Goal: Transaction & Acquisition: Download file/media

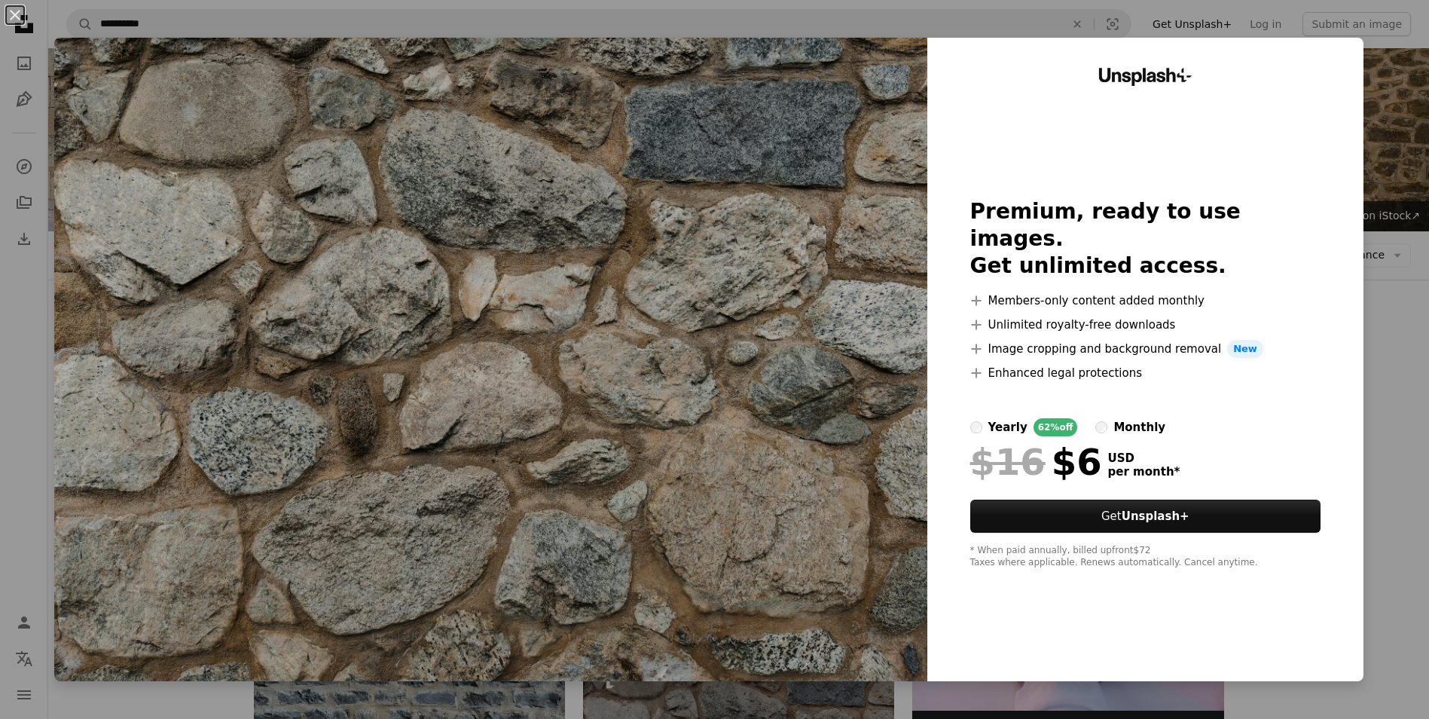
scroll to position [452, 0]
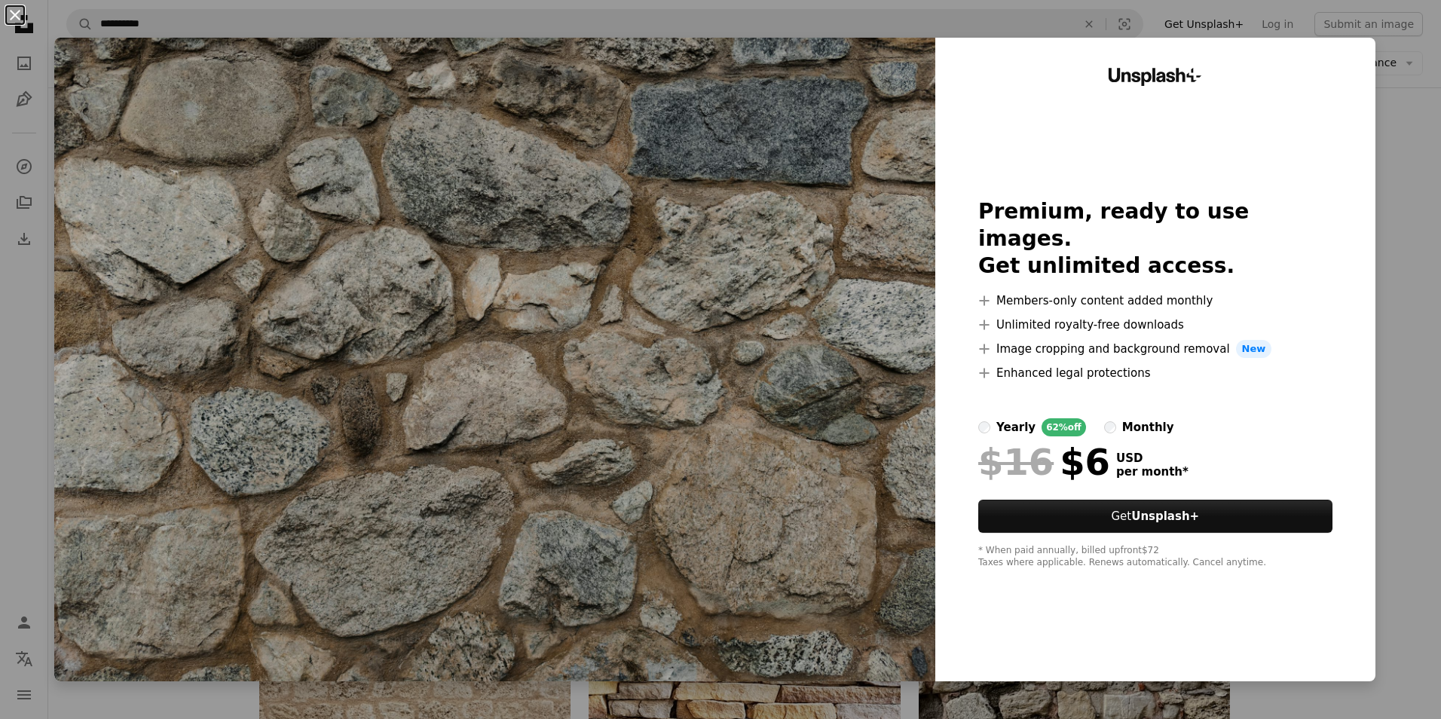
click at [7, 14] on button "An X shape" at bounding box center [15, 15] width 18 height 18
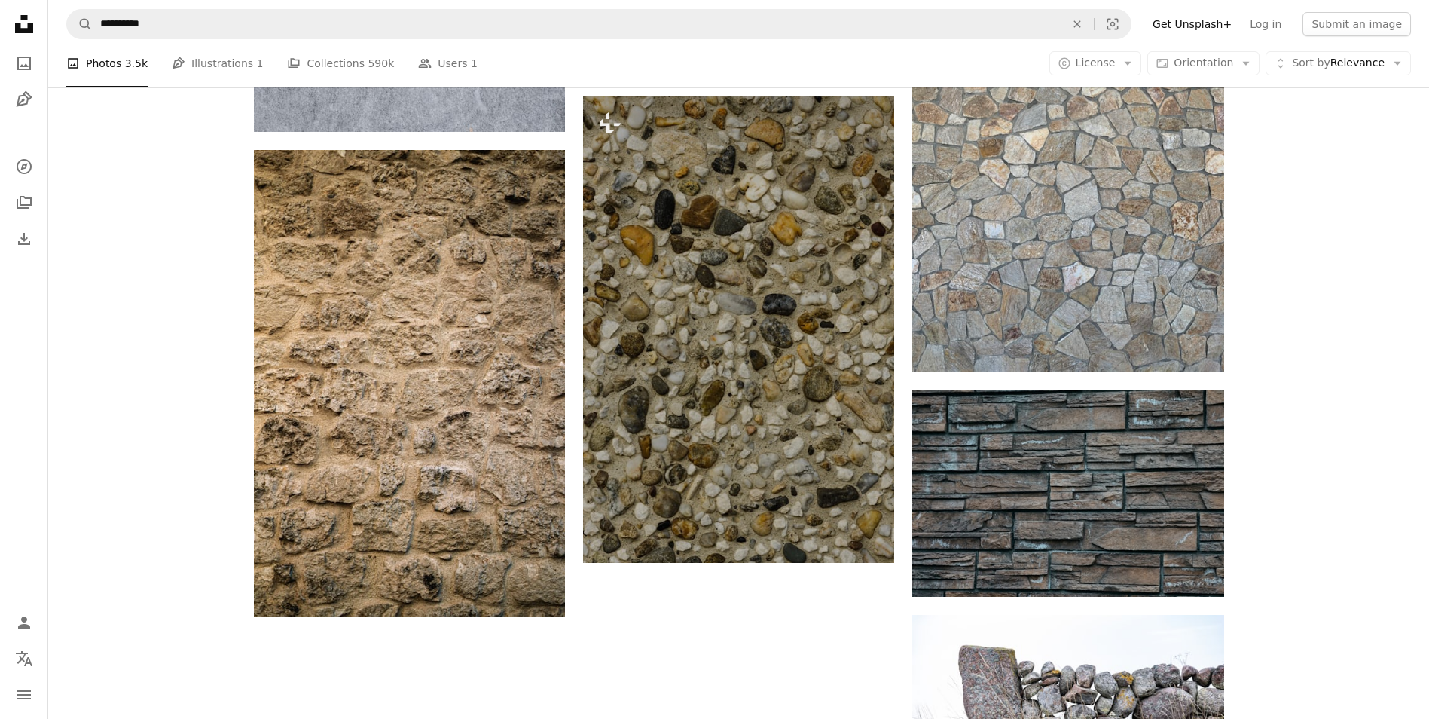
scroll to position [1959, 0]
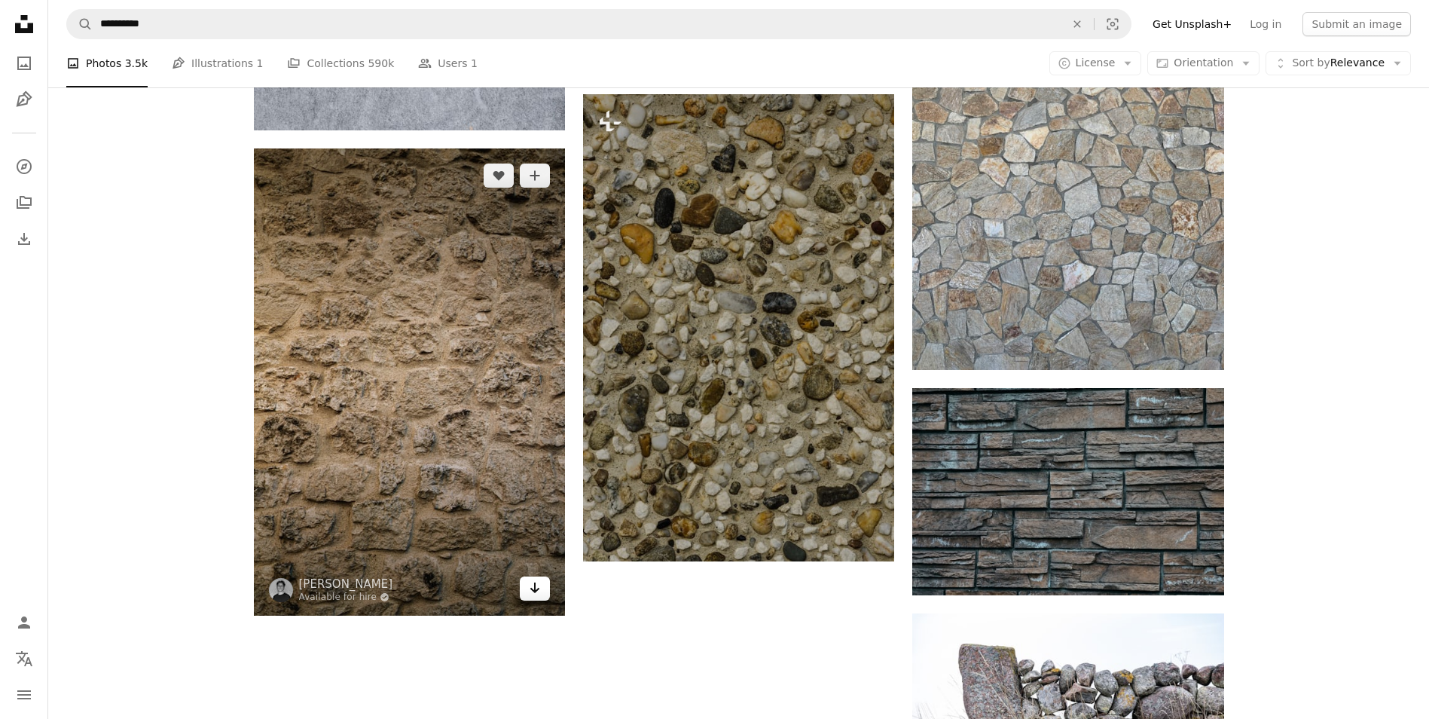
click at [535, 592] on icon "Download" at bounding box center [535, 587] width 10 height 11
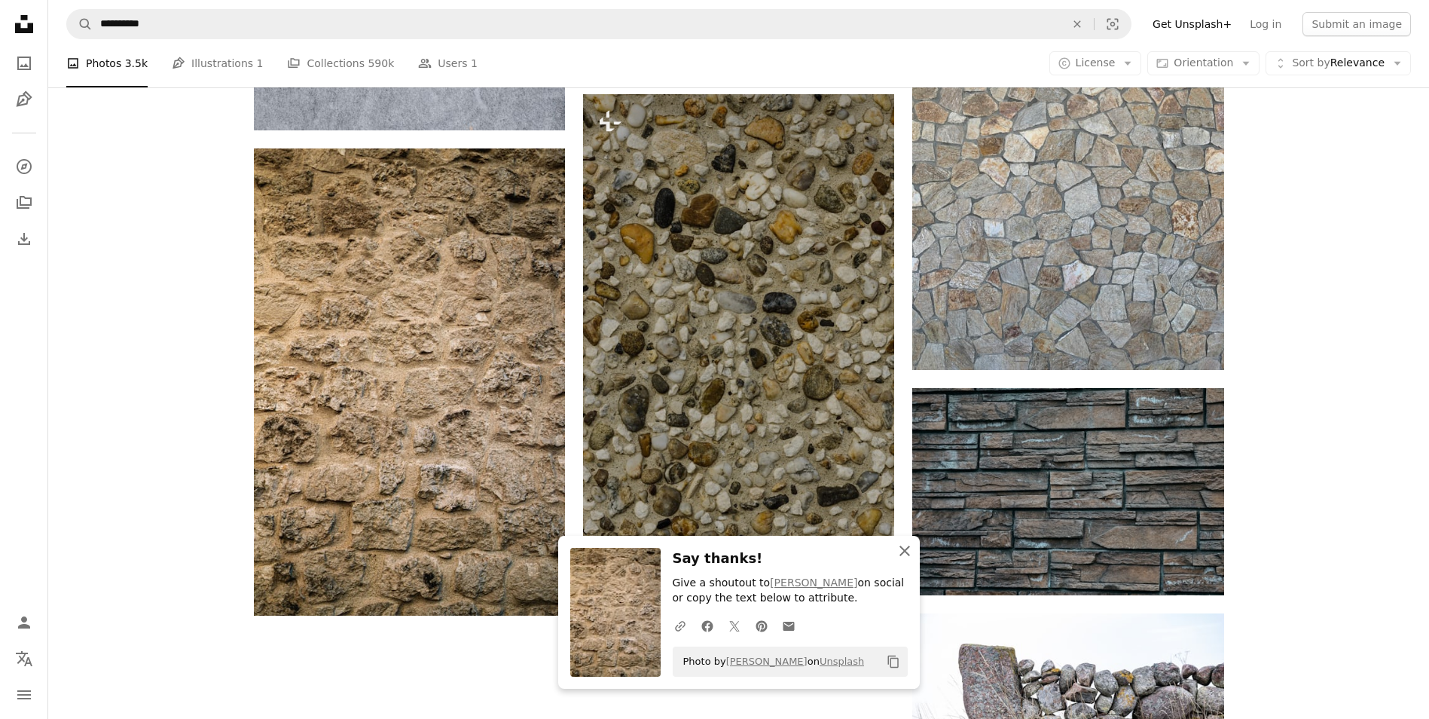
click at [906, 548] on icon "button" at bounding box center [905, 550] width 11 height 11
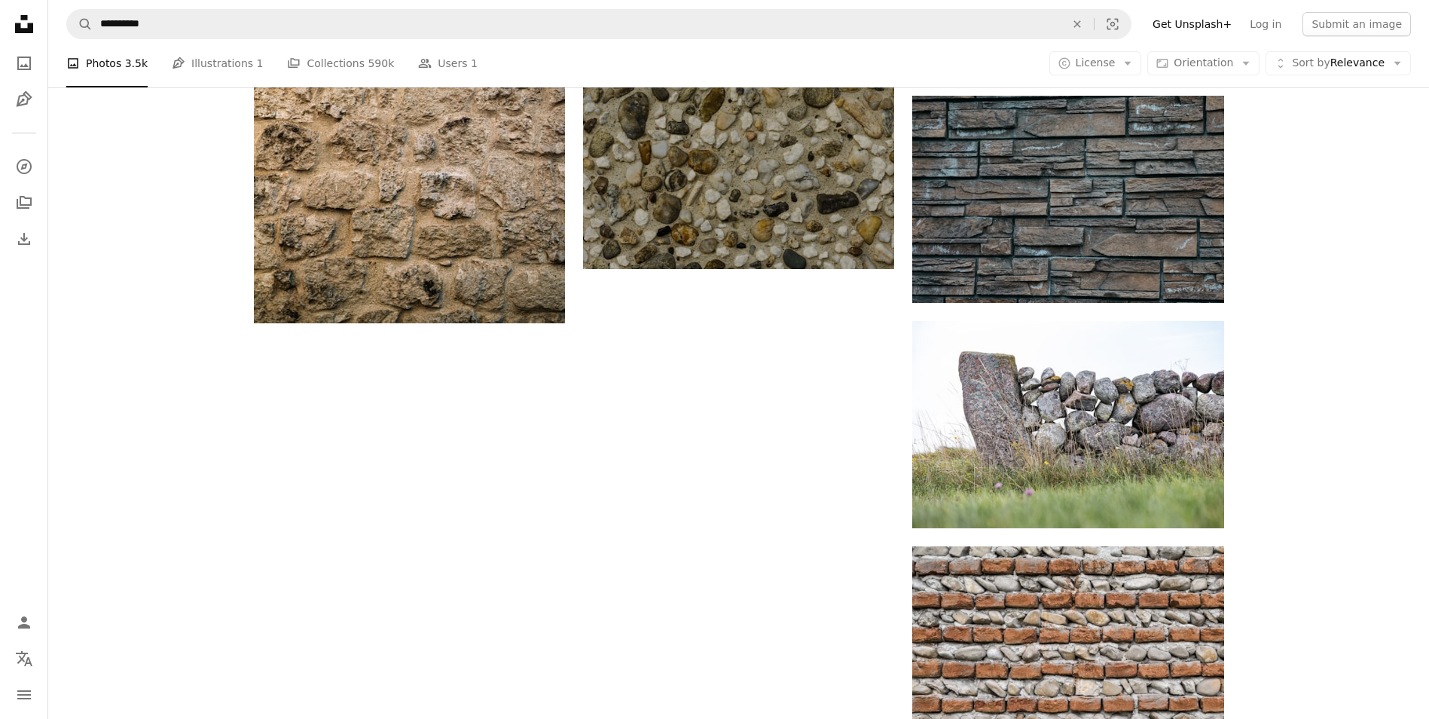
scroll to position [2110, 0]
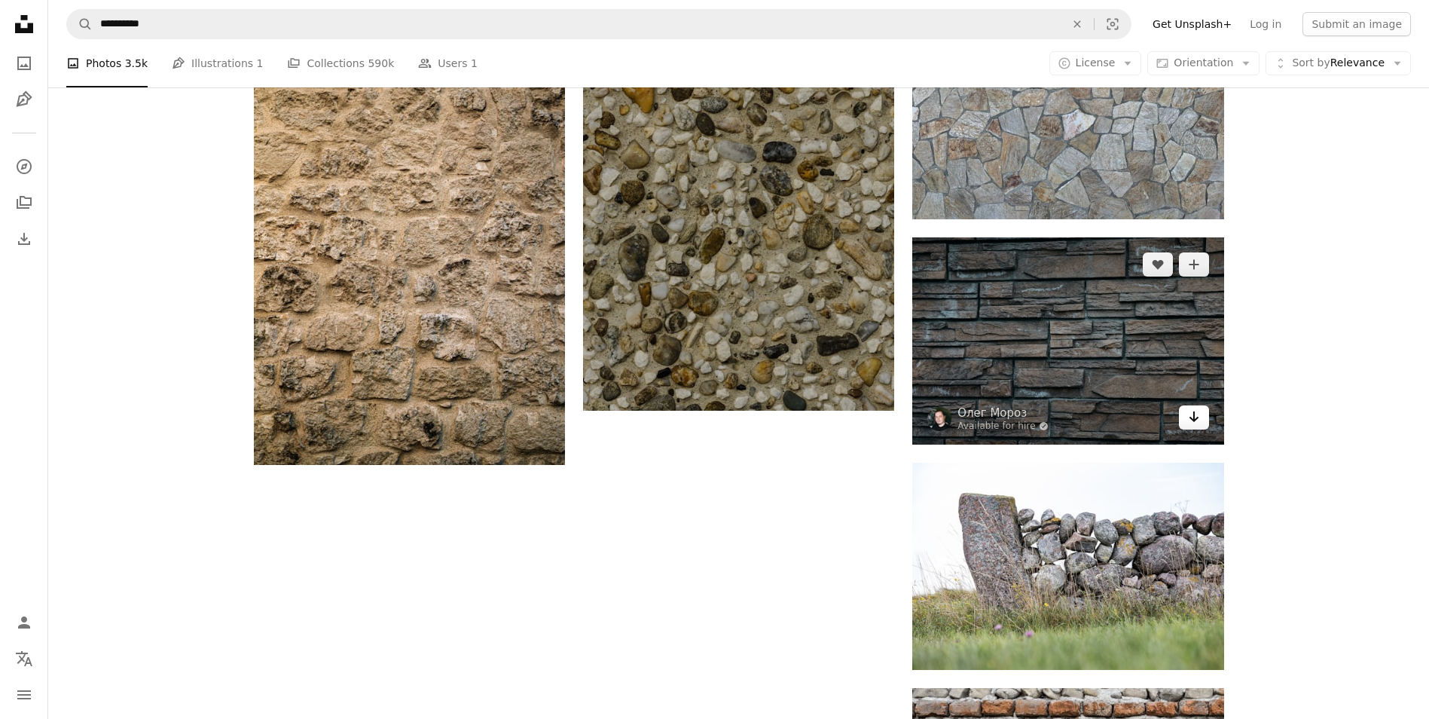
click at [1193, 417] on icon "Download" at bounding box center [1194, 416] width 10 height 11
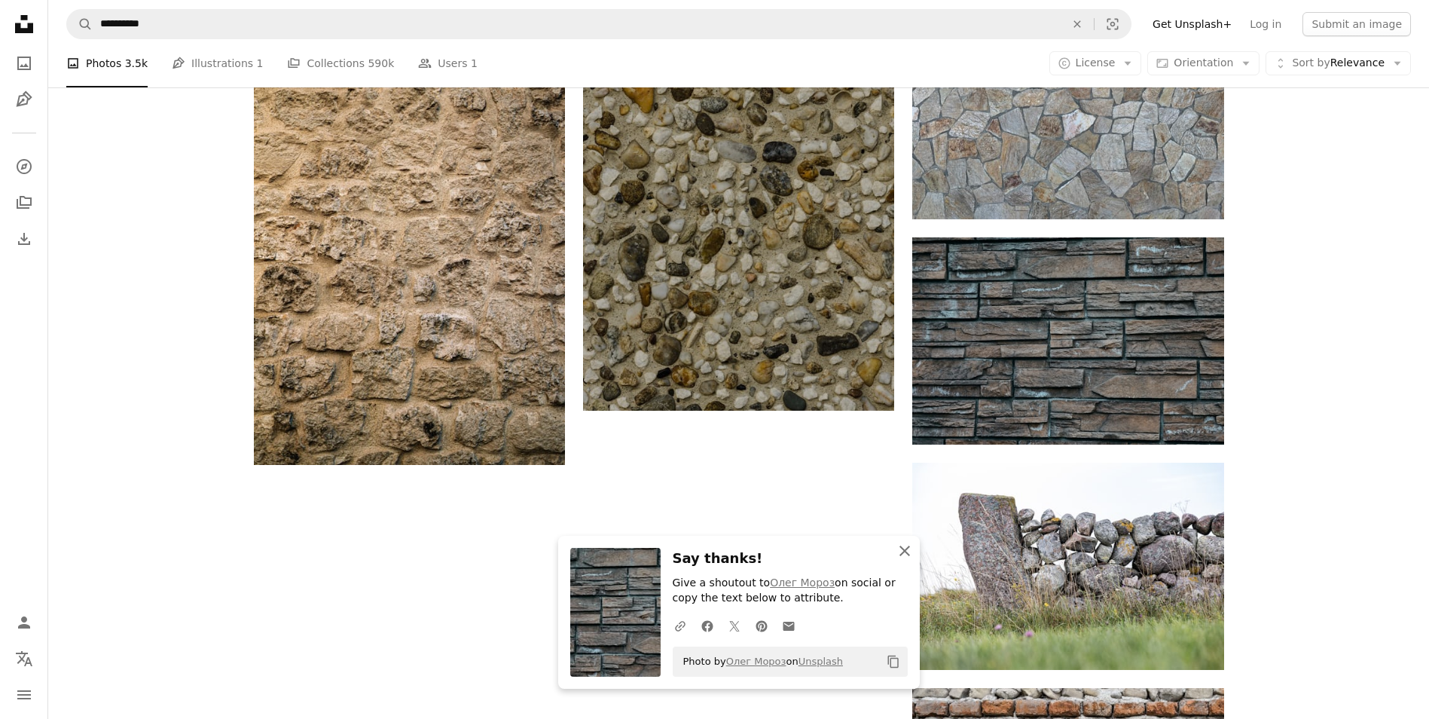
click at [907, 554] on icon "button" at bounding box center [905, 550] width 11 height 11
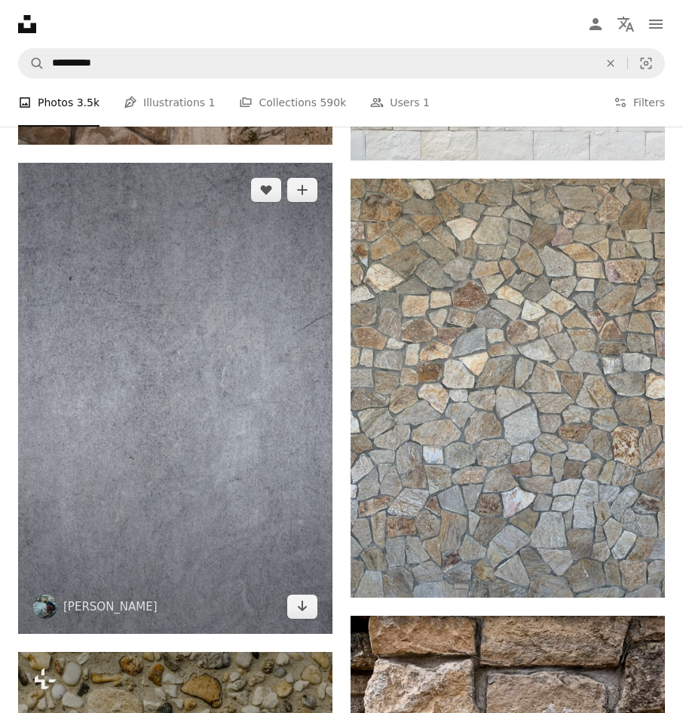
scroll to position [2336, 0]
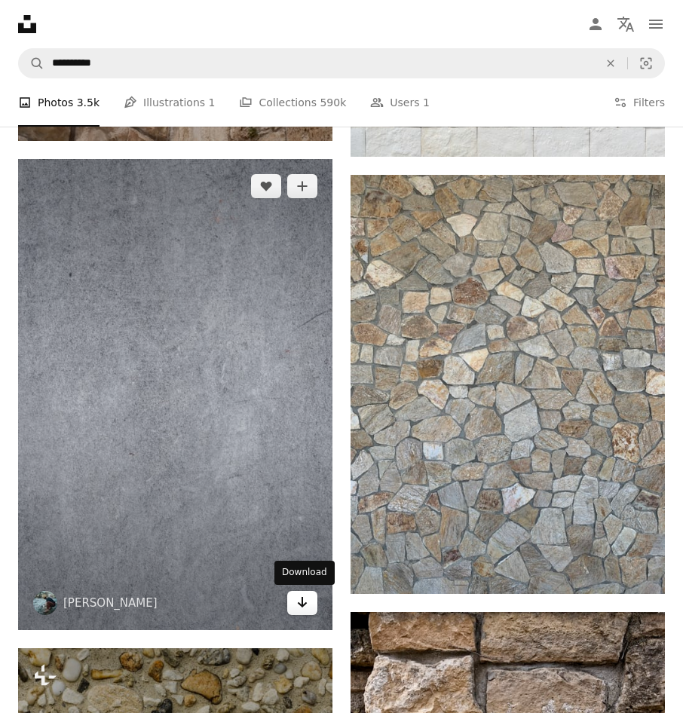
click at [304, 607] on icon "Arrow pointing down" at bounding box center [302, 602] width 12 height 18
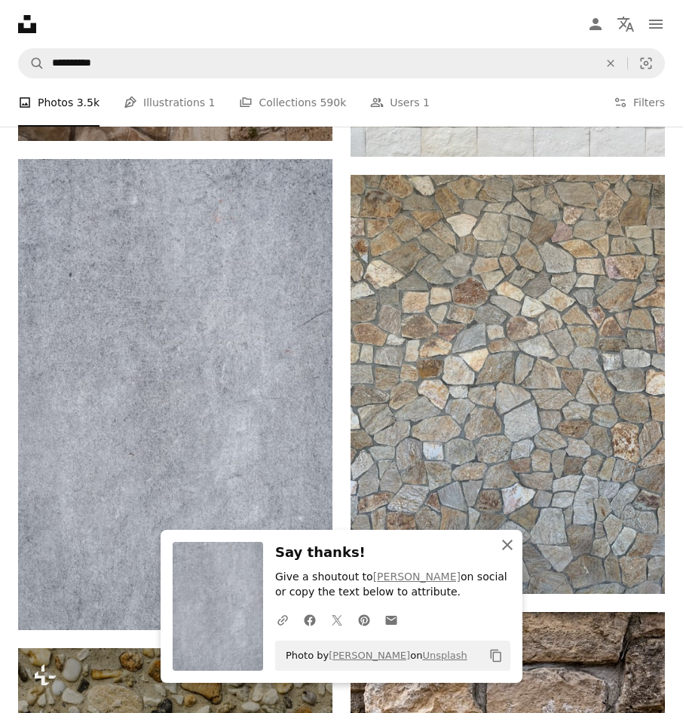
click at [503, 543] on icon "An X shape" at bounding box center [507, 545] width 18 height 18
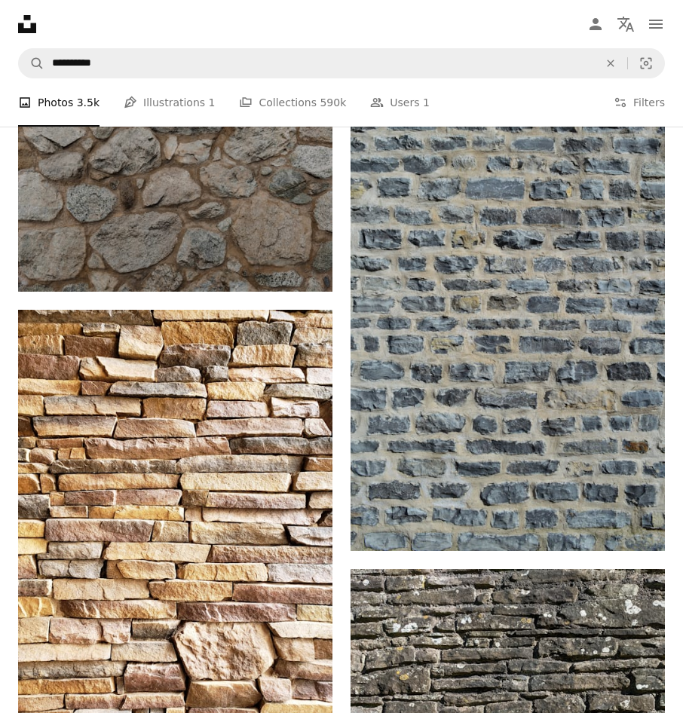
scroll to position [979, 0]
